Goal: Information Seeking & Learning: Compare options

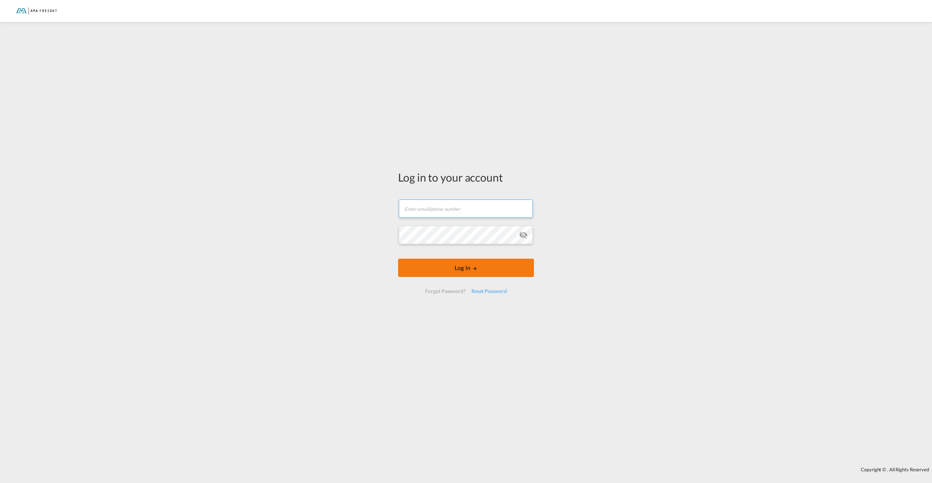
type input "[PERSON_NAME][EMAIL_ADDRESS][DOMAIN_NAME]"
click at [469, 270] on button "Log In" at bounding box center [466, 268] width 136 height 18
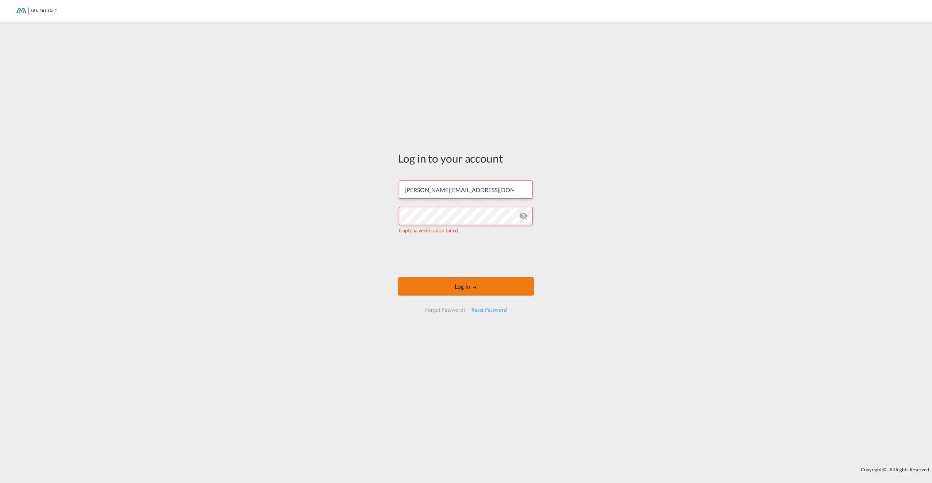
click at [487, 287] on button "Log In" at bounding box center [466, 286] width 136 height 18
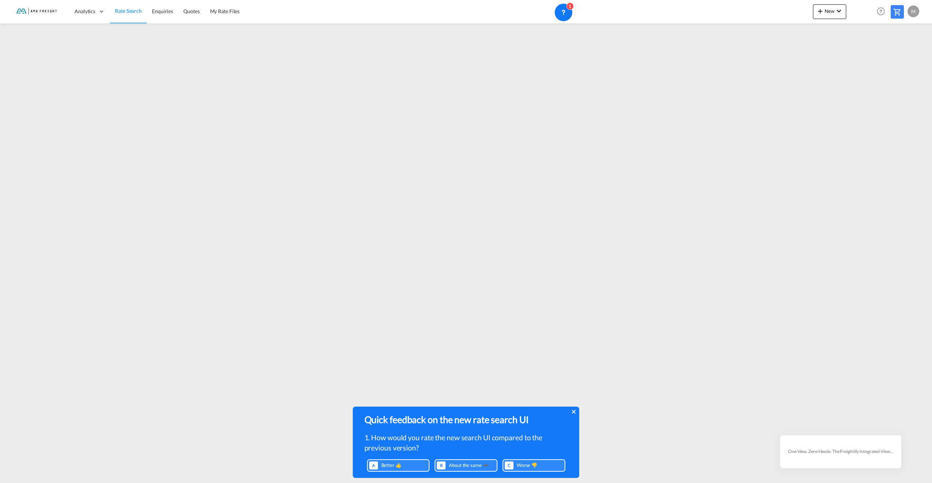
click at [576, 414] on div "Quick feedback on the new rate search UI 1. How would you rate the new search U…" at bounding box center [466, 440] width 226 height 67
click at [572, 411] on icon at bounding box center [574, 412] width 4 height 6
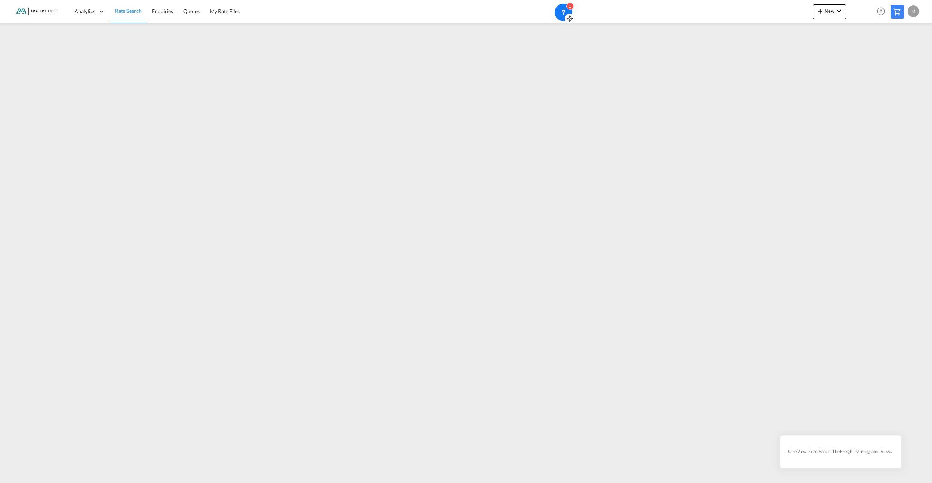
click at [562, 9] on icon at bounding box center [563, 12] width 7 height 7
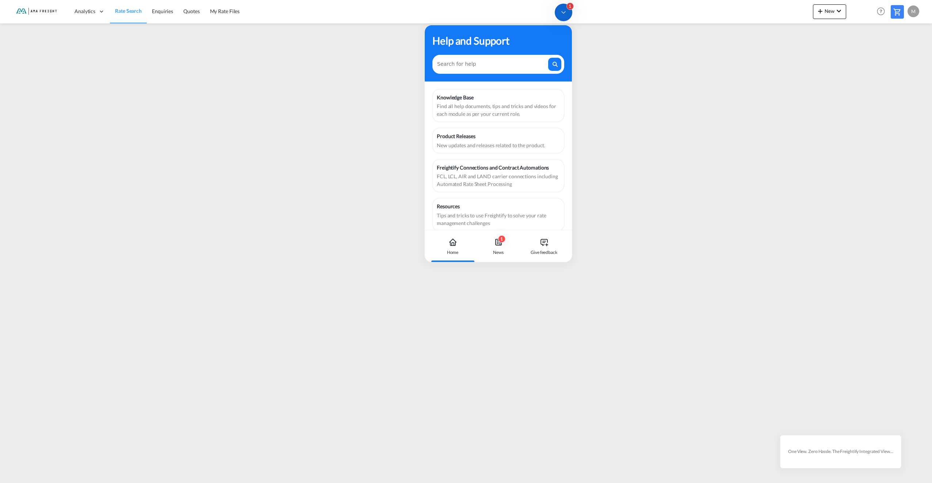
click at [569, 14] on div "1" at bounding box center [564, 13] width 18 height 18
